Goal: Navigation & Orientation: Find specific page/section

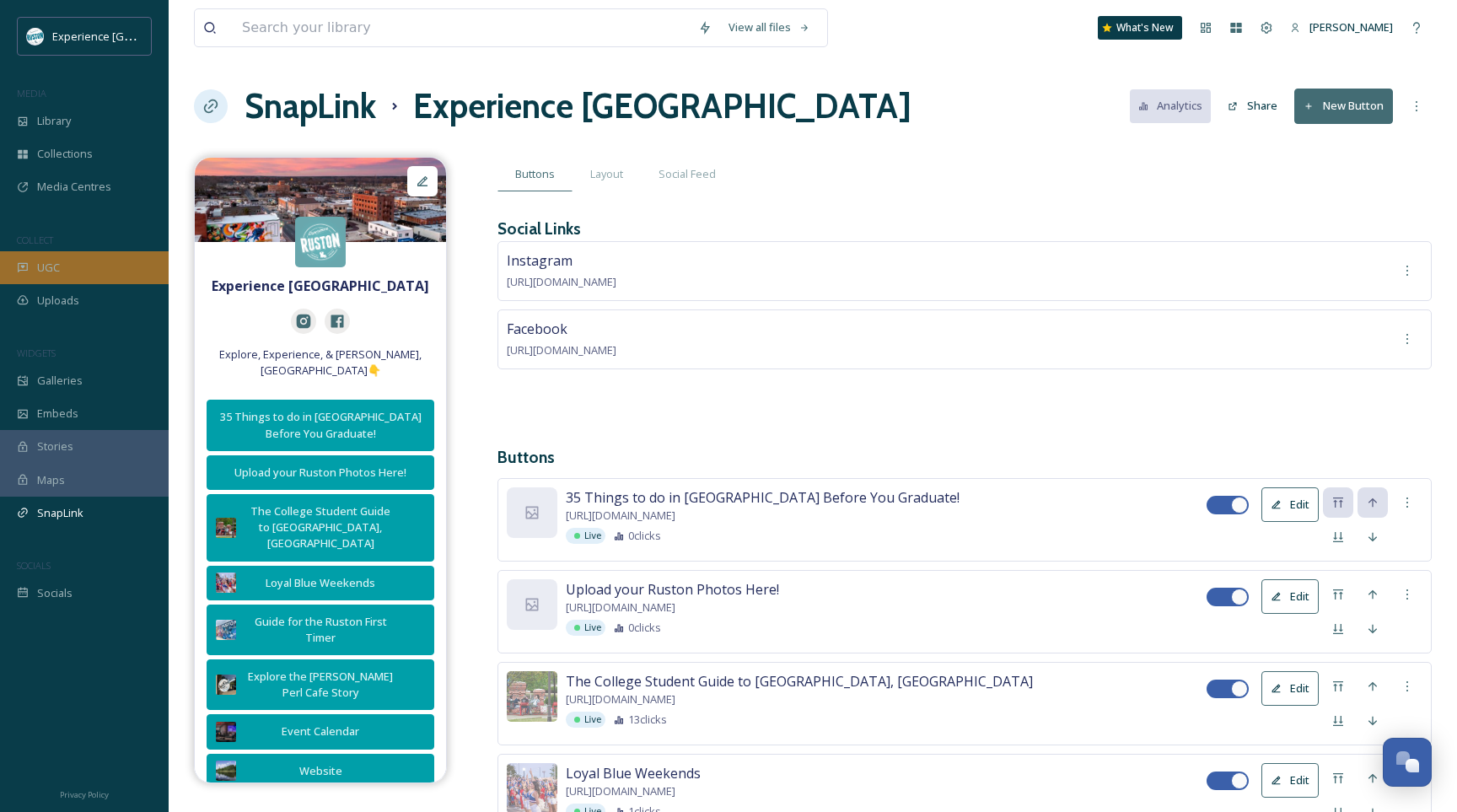
click at [70, 251] on div "UGC" at bounding box center [84, 267] width 169 height 33
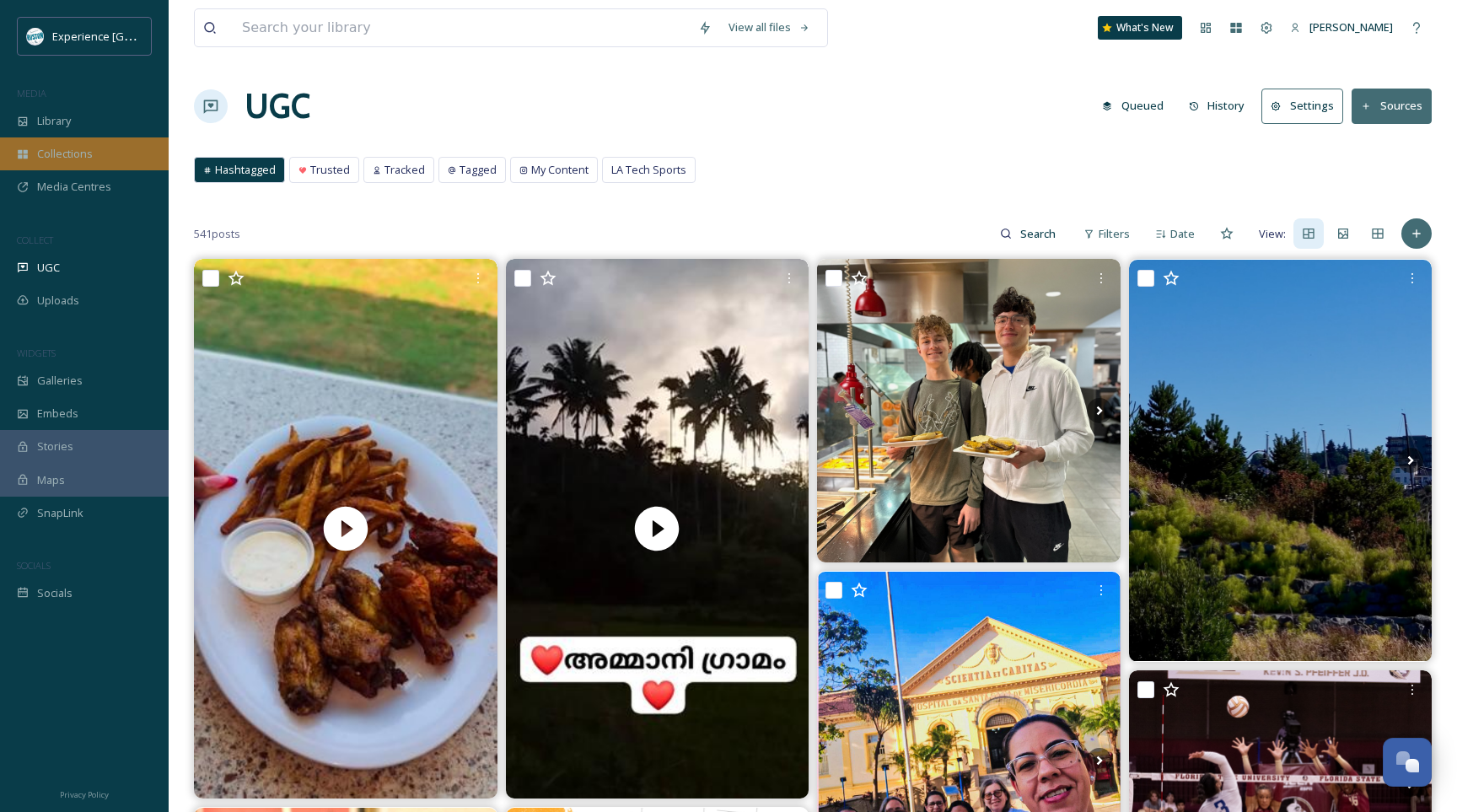
click at [115, 163] on div "Collections" at bounding box center [84, 153] width 169 height 33
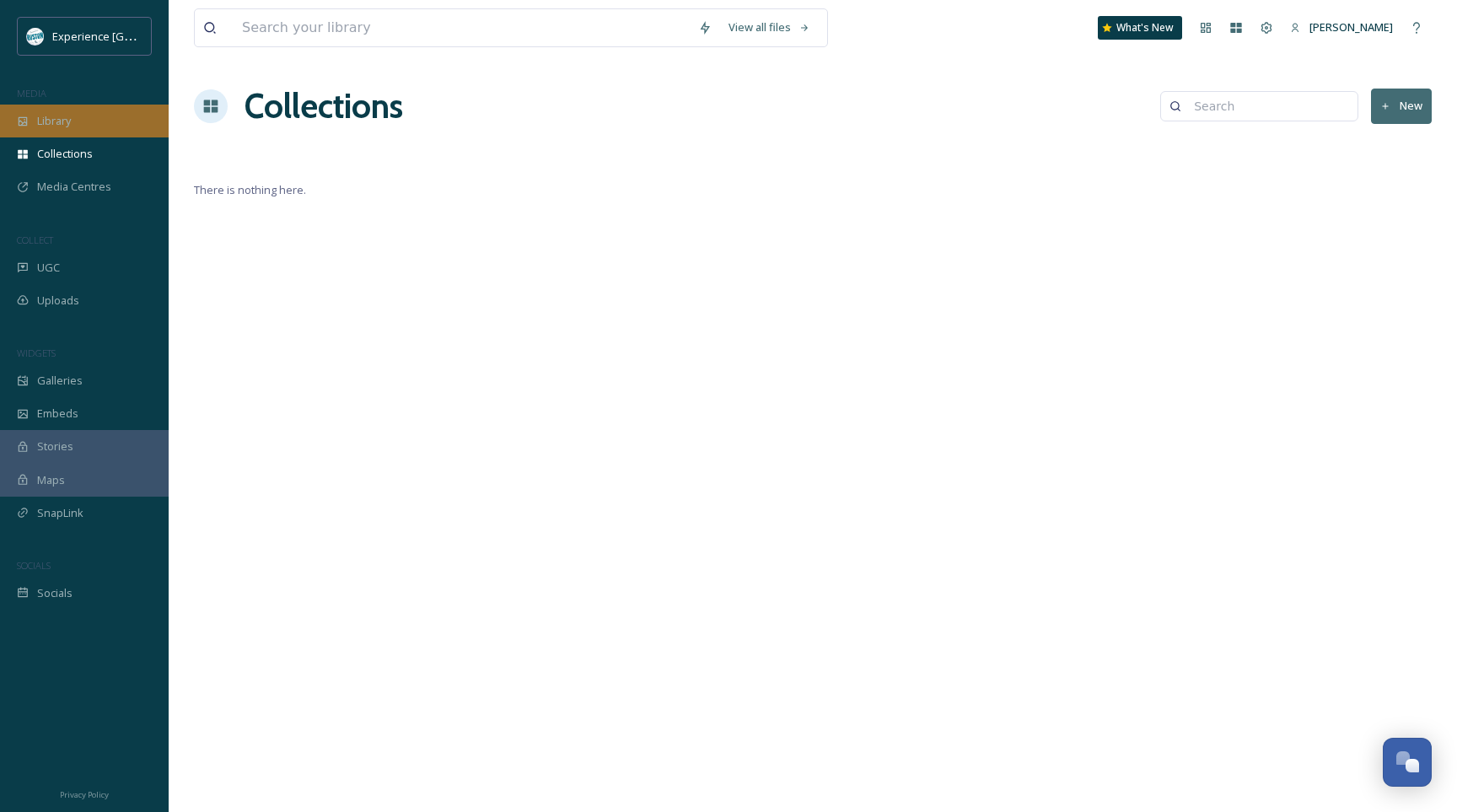
click at [114, 114] on div "Library" at bounding box center [84, 121] width 169 height 33
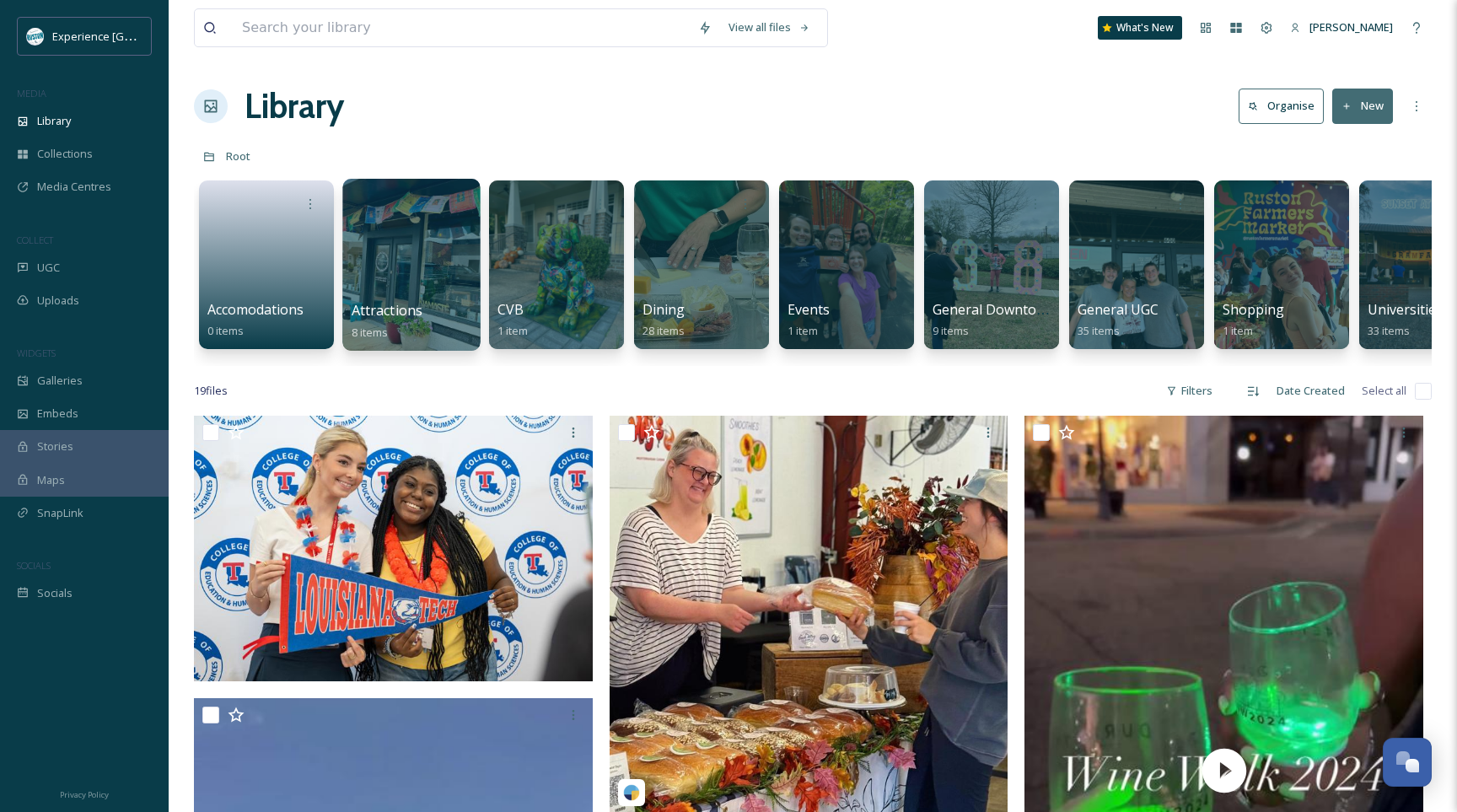
click at [401, 215] on div at bounding box center [412, 202] width 121 height 31
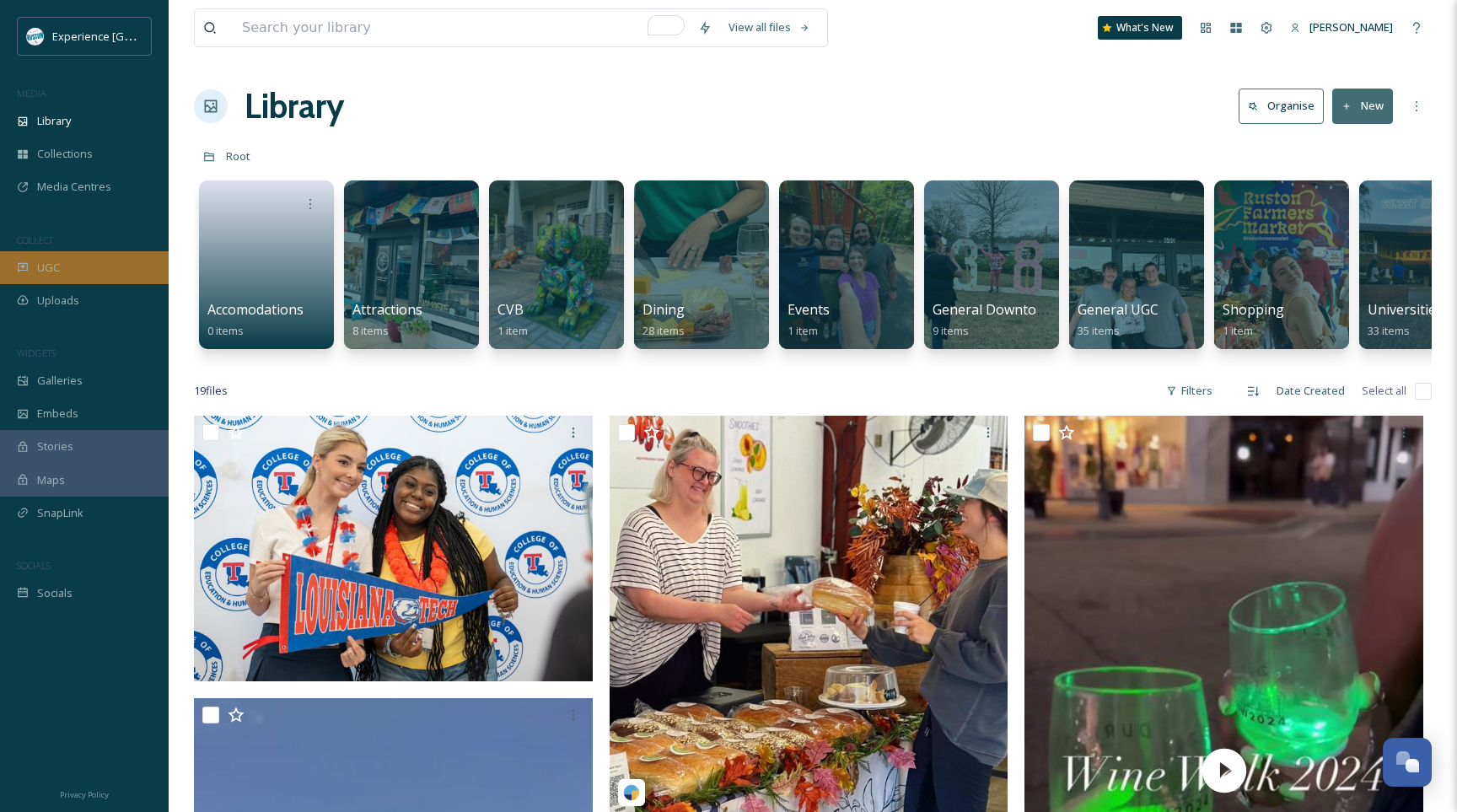
click at [36, 274] on div "UGC" at bounding box center [84, 267] width 169 height 33
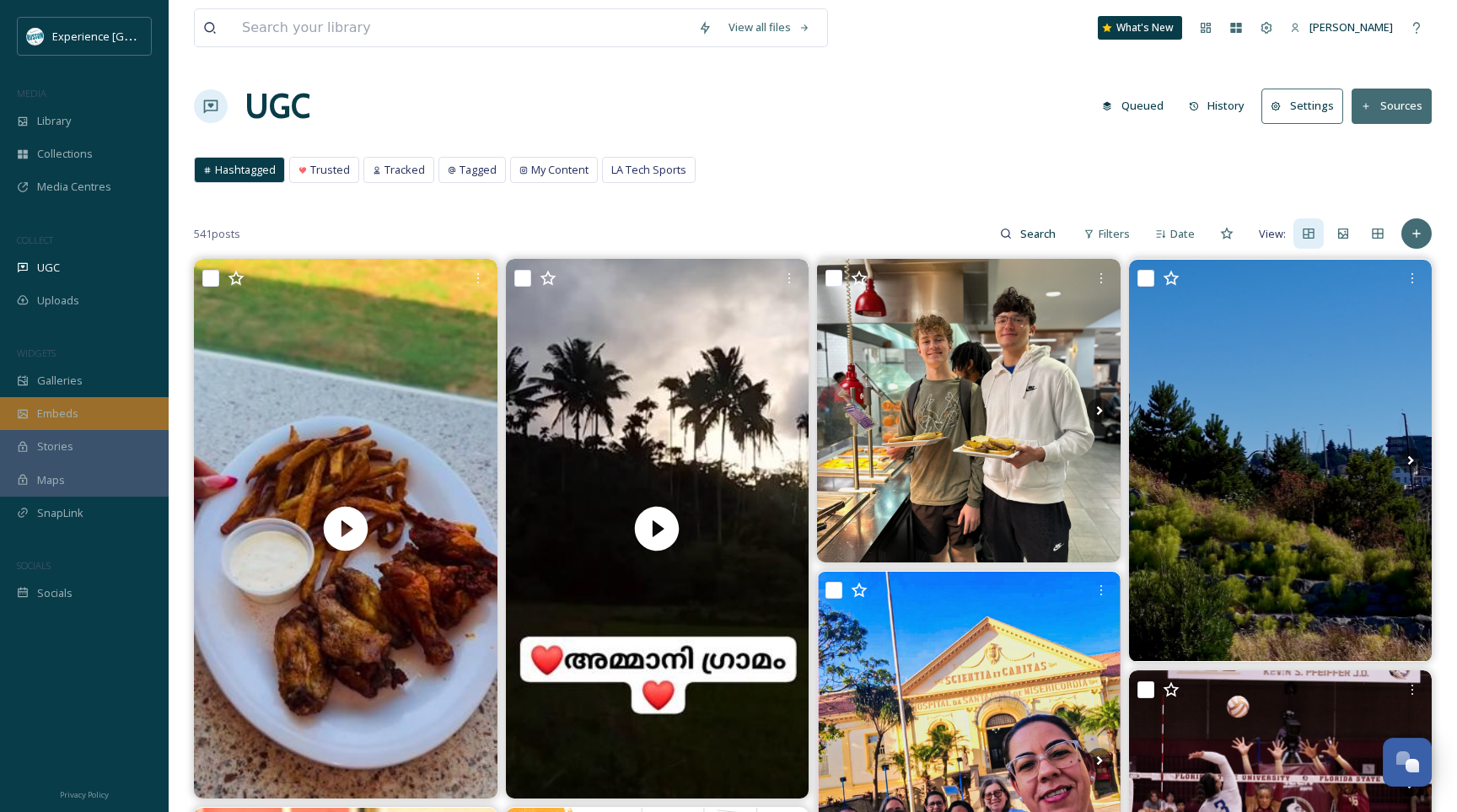
click at [126, 421] on div "Embeds" at bounding box center [84, 413] width 169 height 33
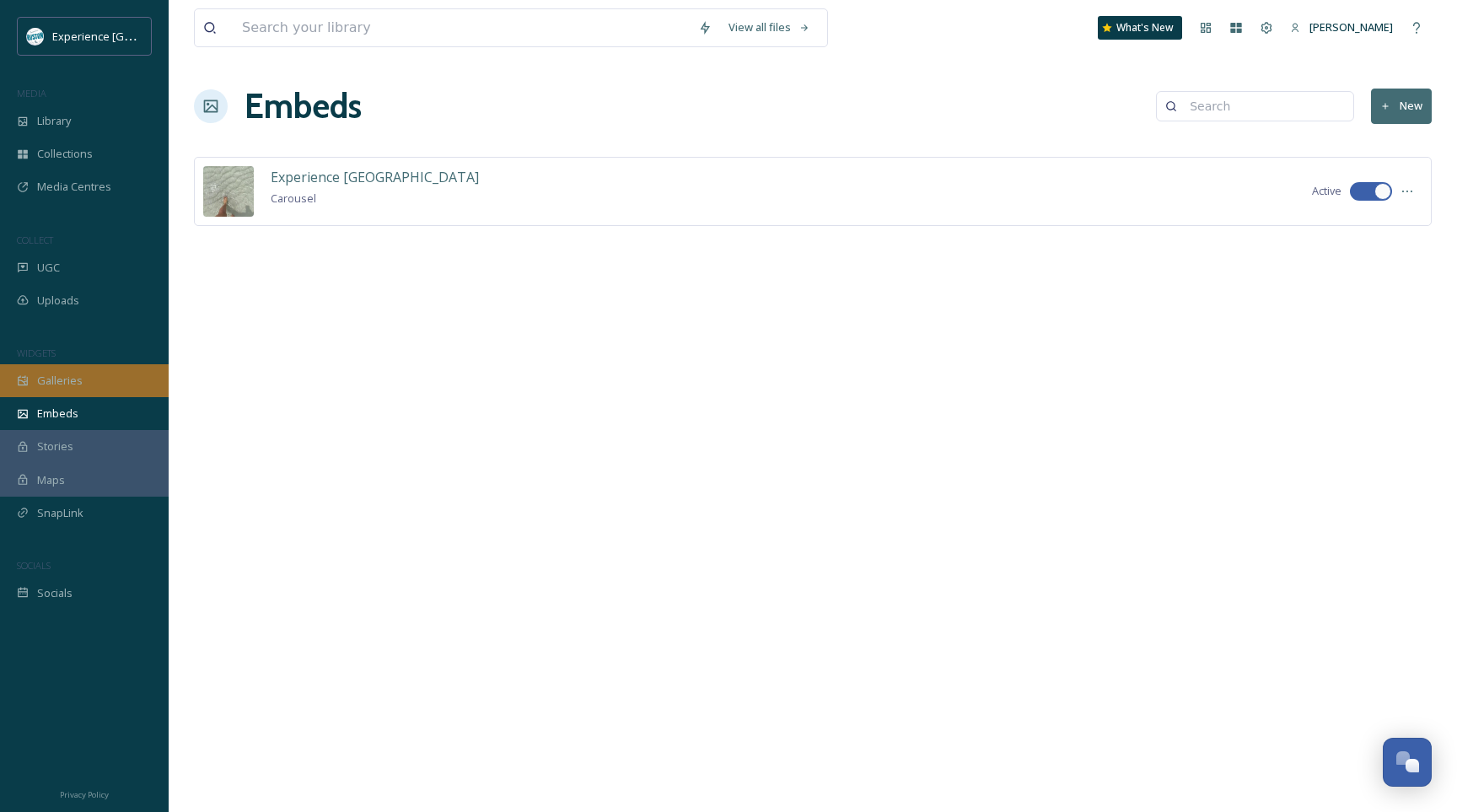
click at [120, 383] on div "Galleries" at bounding box center [84, 380] width 169 height 33
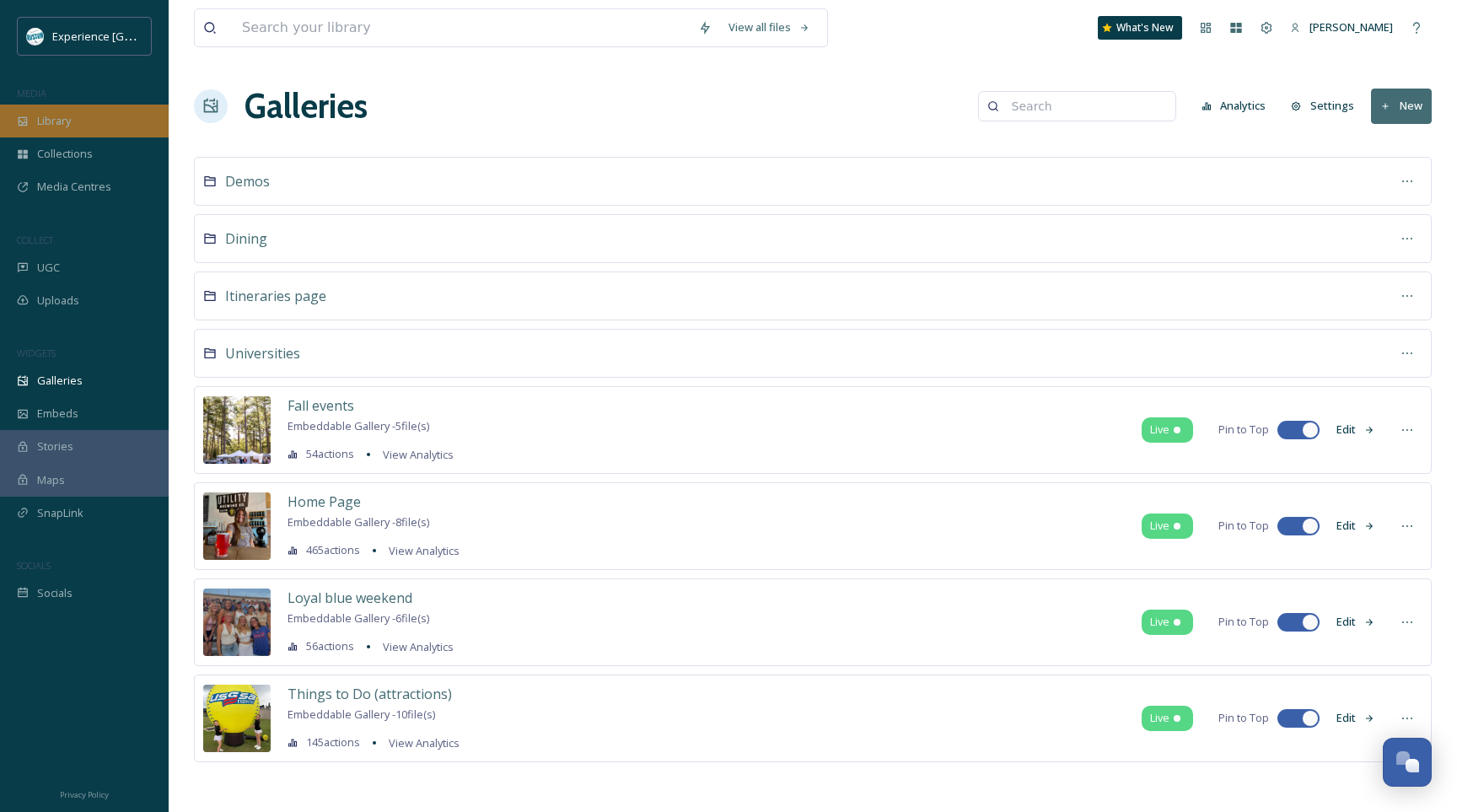
click at [115, 115] on div "Library" at bounding box center [84, 121] width 169 height 33
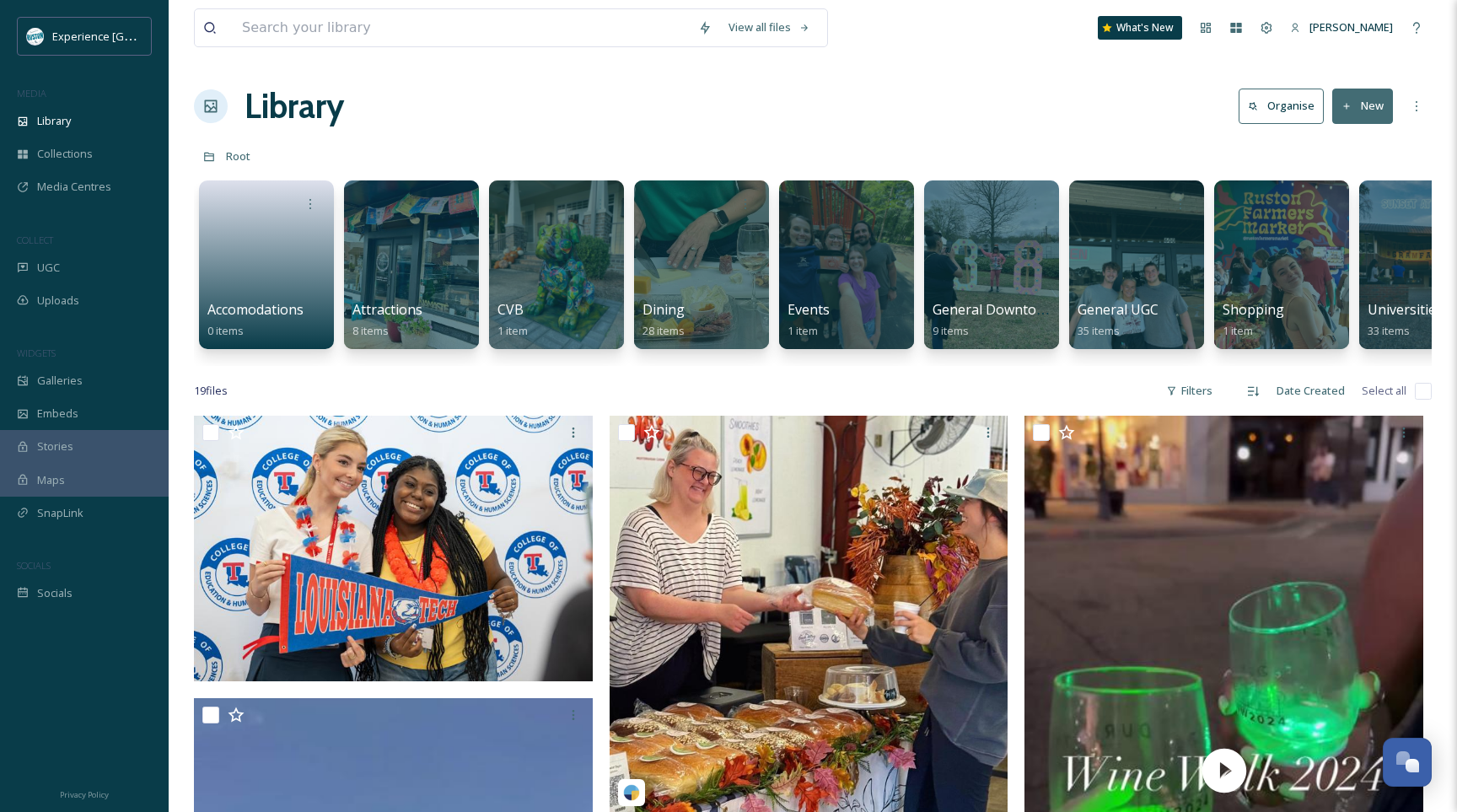
click at [134, 442] on div "Stories" at bounding box center [84, 446] width 169 height 33
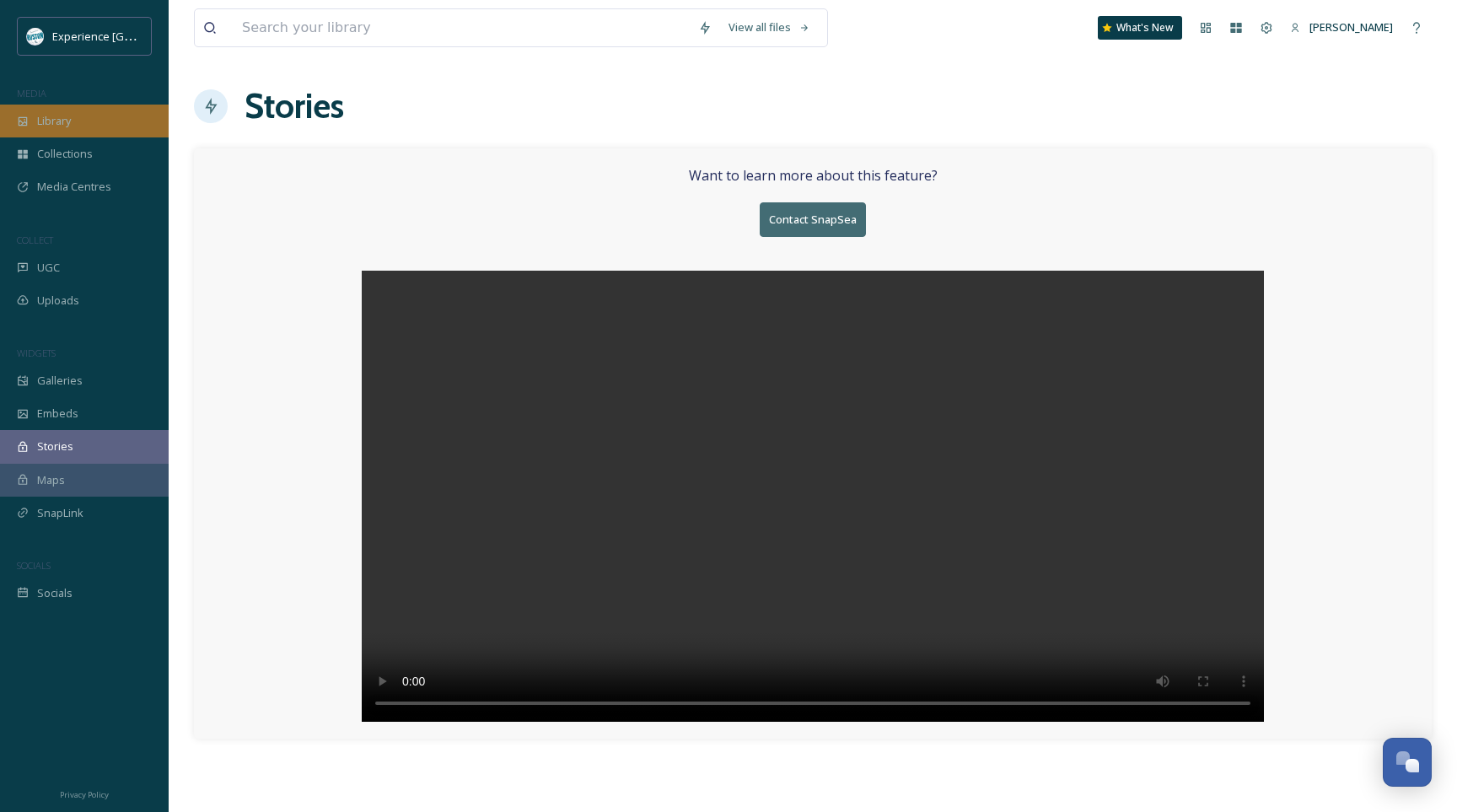
click at [121, 124] on div "Library" at bounding box center [84, 121] width 169 height 33
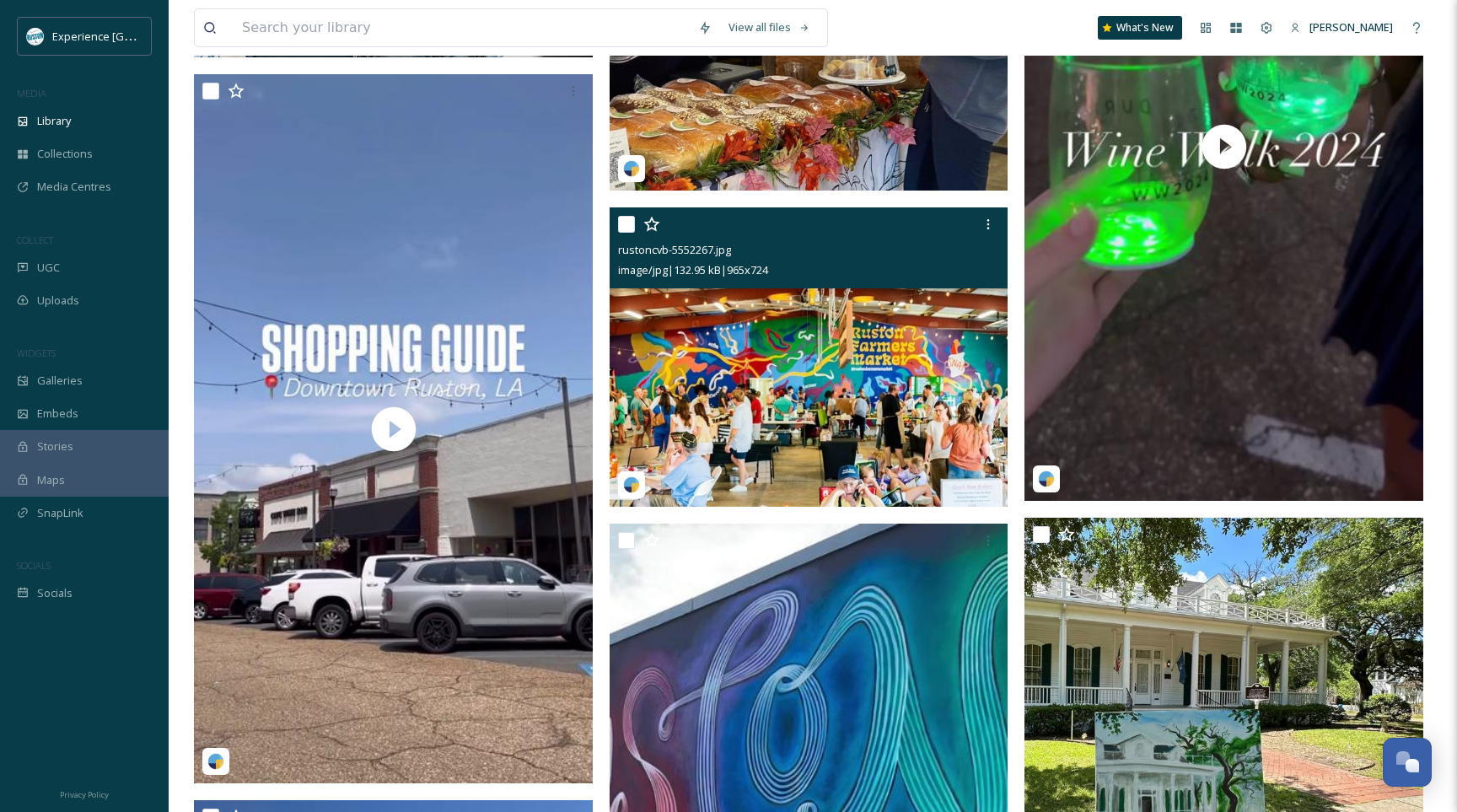
scroll to position [625, 0]
click at [628, 228] on input "checkbox" at bounding box center [626, 223] width 17 height 17
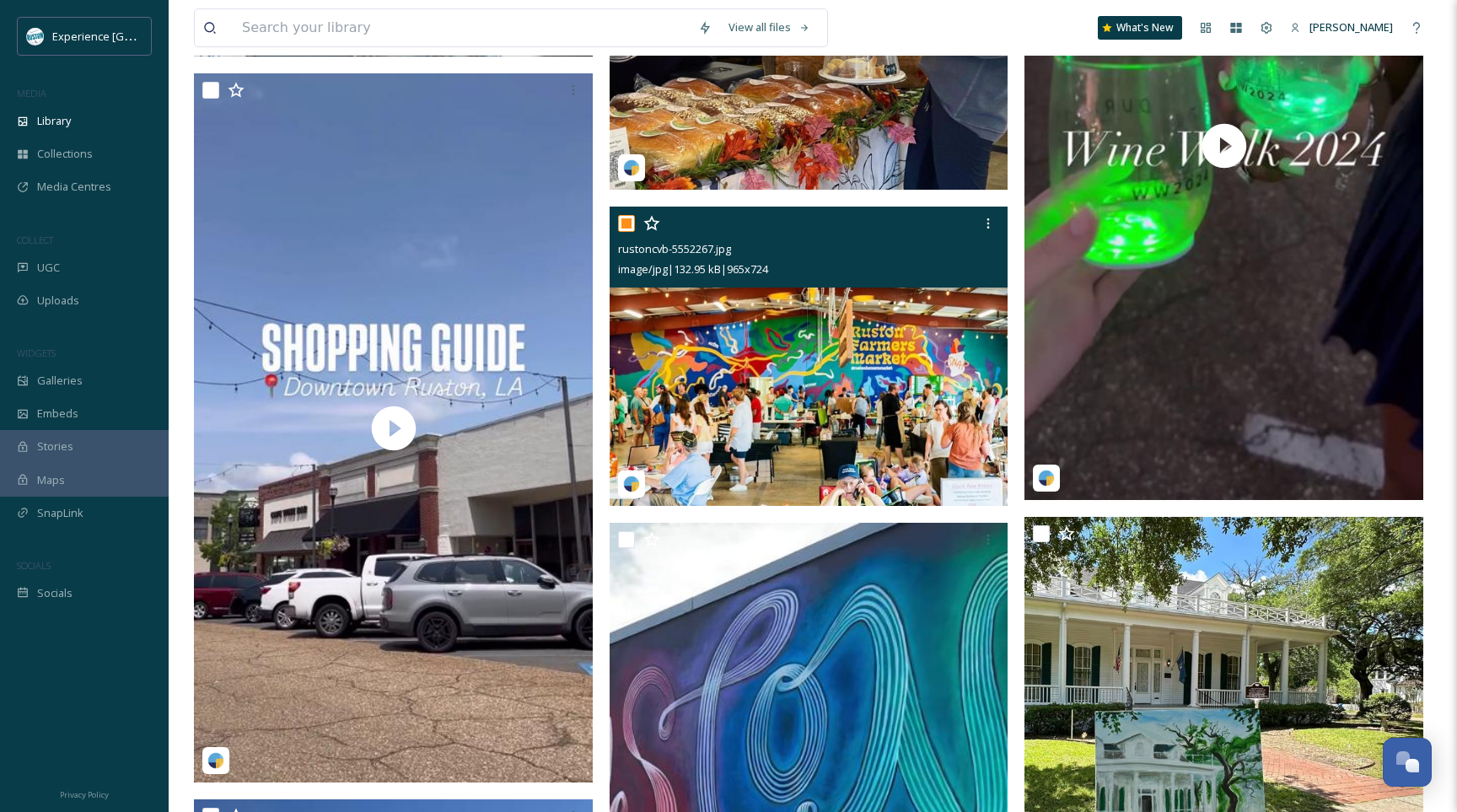
checkbox input "true"
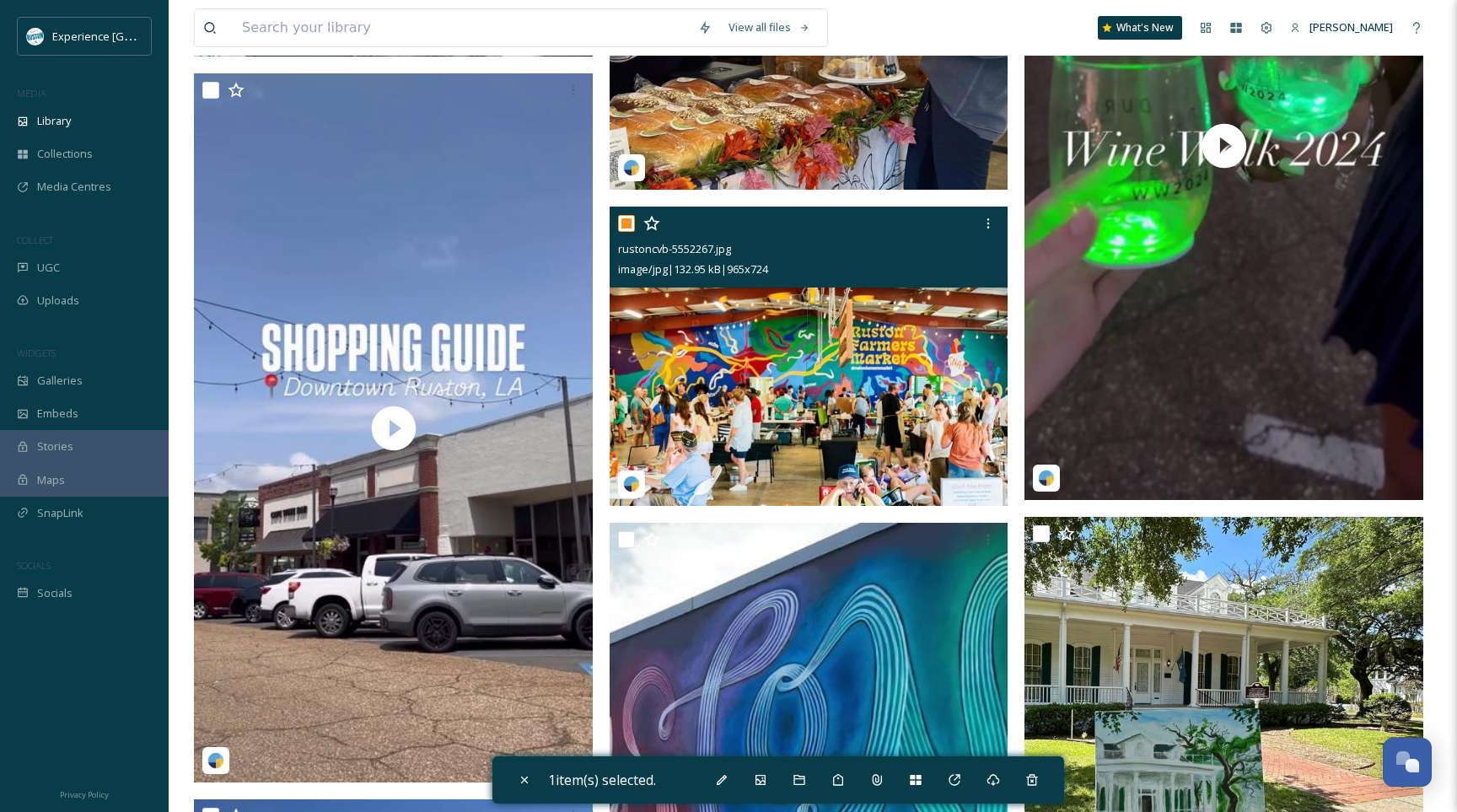
click at [862, 374] on img at bounding box center [808, 356] width 399 height 299
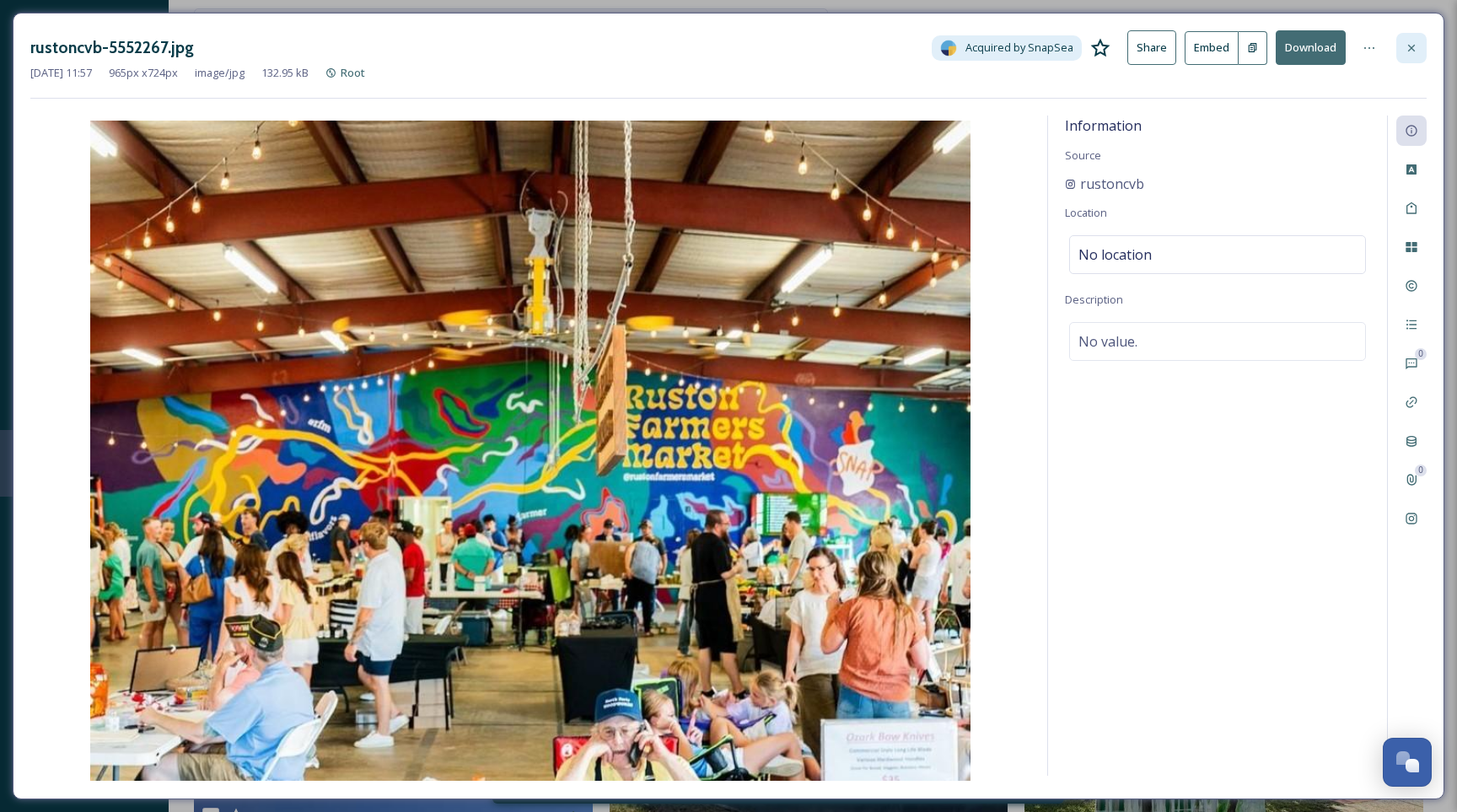
click at [1415, 44] on icon at bounding box center [1410, 47] width 13 height 13
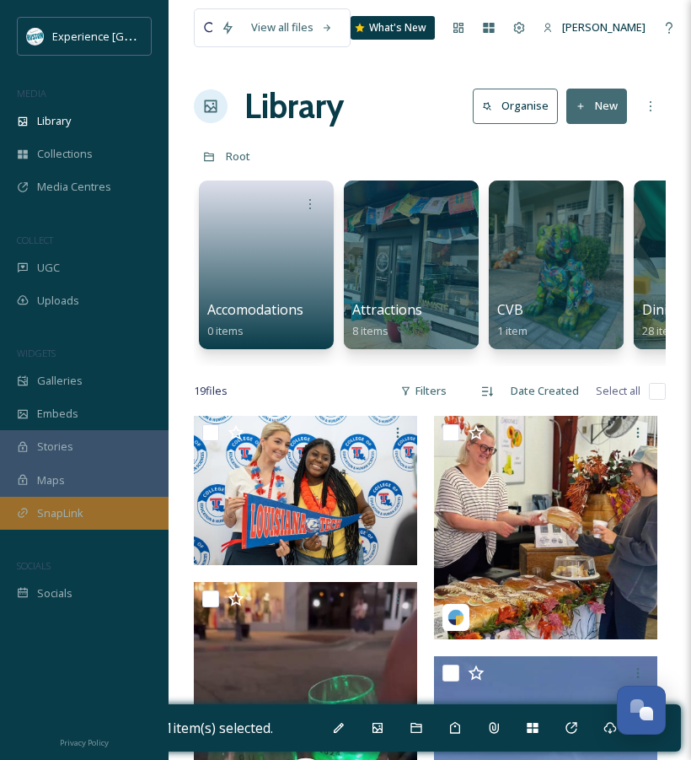
click at [73, 512] on span "SnapLink" at bounding box center [60, 513] width 46 height 16
